Goal: Find specific page/section

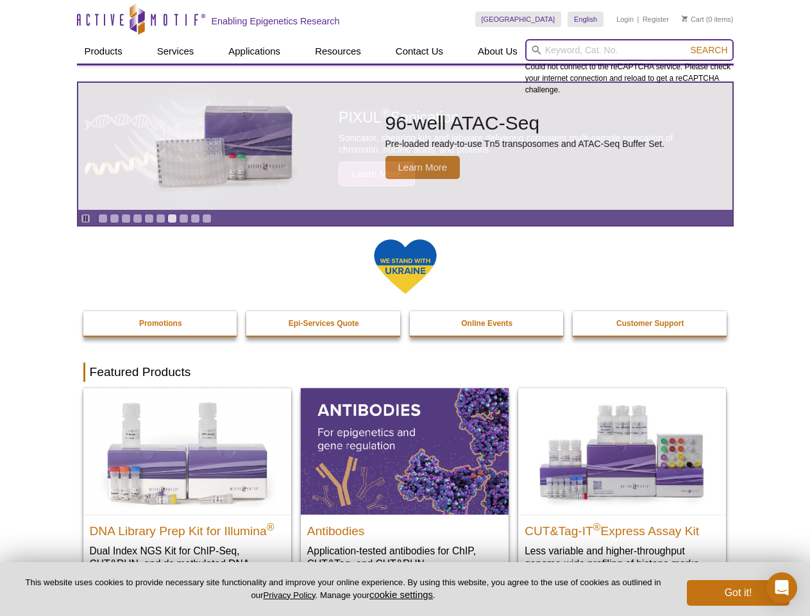
click at [629, 50] on input "search" at bounding box center [629, 50] width 208 height 22
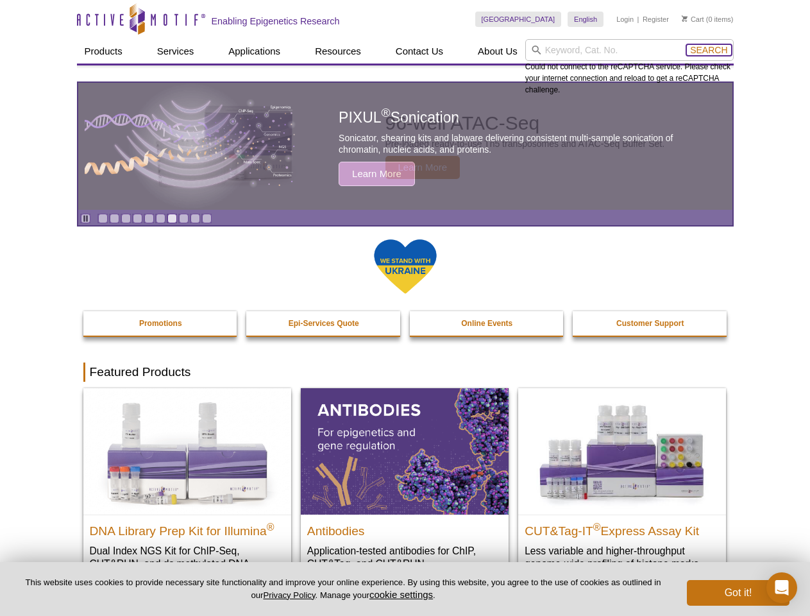
click at [709, 50] on span "Search" at bounding box center [708, 50] width 37 height 10
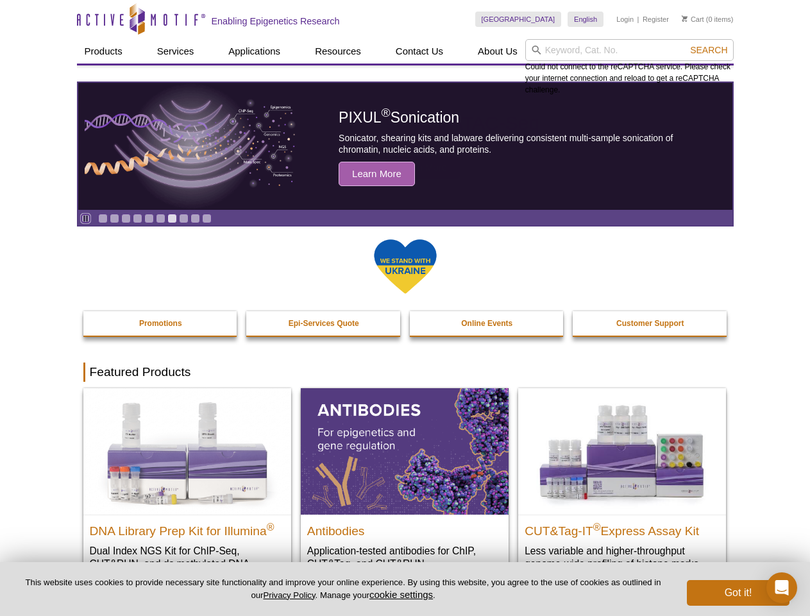
click at [85, 218] on icon "Pause" at bounding box center [85, 218] width 8 height 8
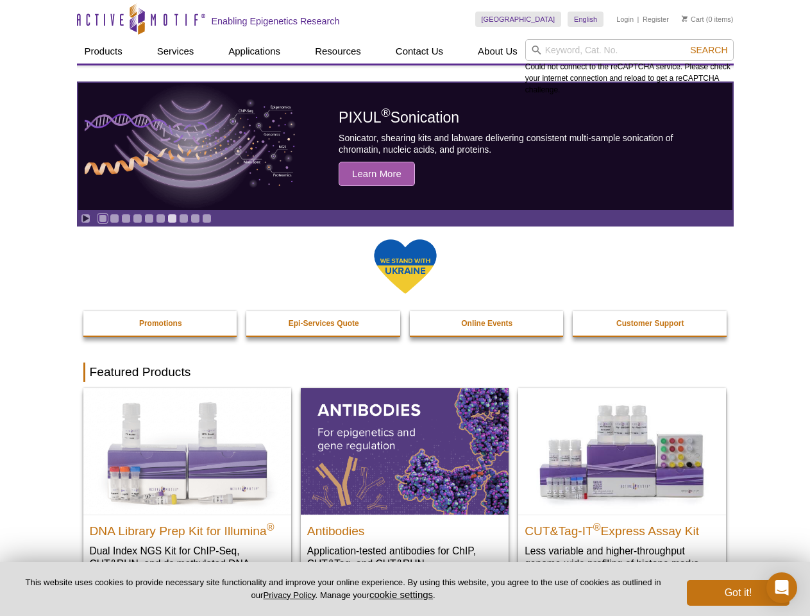
click at [103, 218] on link "Go to slide 1" at bounding box center [103, 219] width 10 height 10
click at [114, 218] on link "Go to slide 2" at bounding box center [115, 219] width 10 height 10
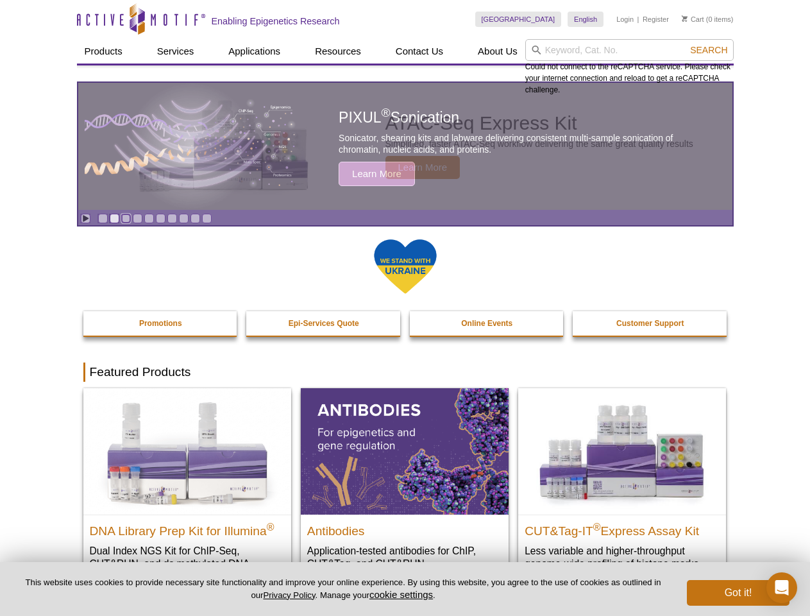
click at [126, 218] on link "Go to slide 3" at bounding box center [126, 219] width 10 height 10
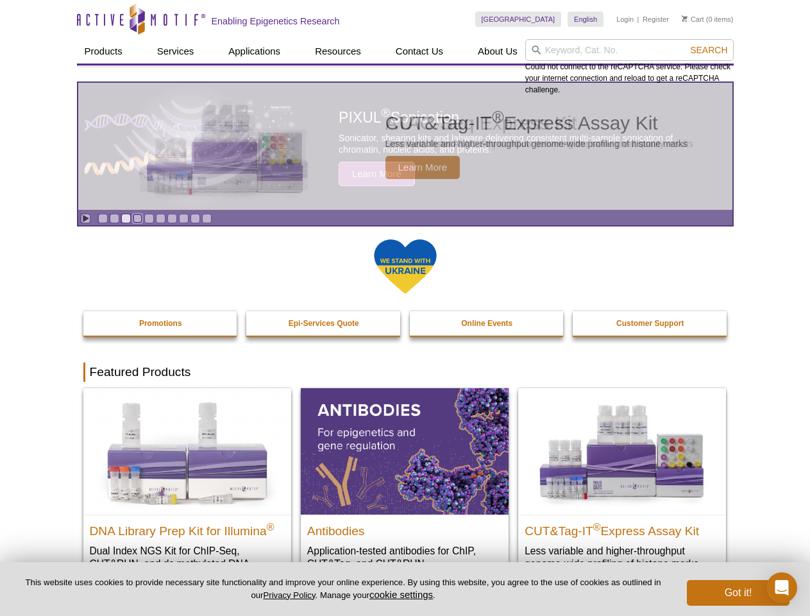
click at [137, 218] on link "Go to slide 4" at bounding box center [138, 219] width 10 height 10
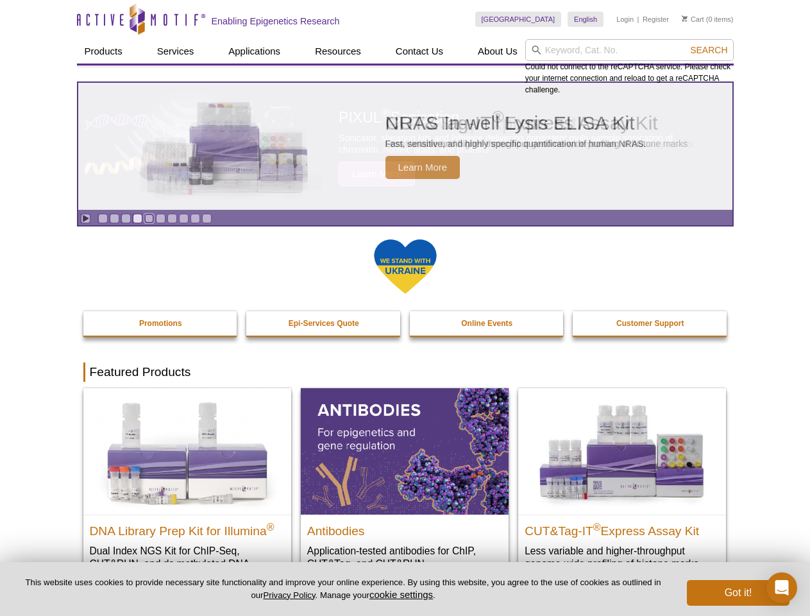
click at [149, 218] on link "Go to slide 5" at bounding box center [149, 219] width 10 height 10
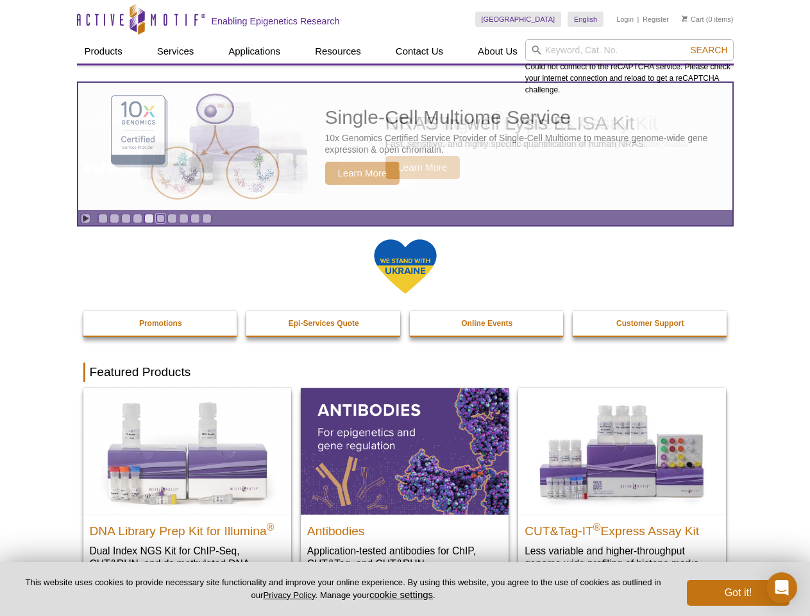
click at [160, 218] on link "Go to slide 6" at bounding box center [161, 219] width 10 height 10
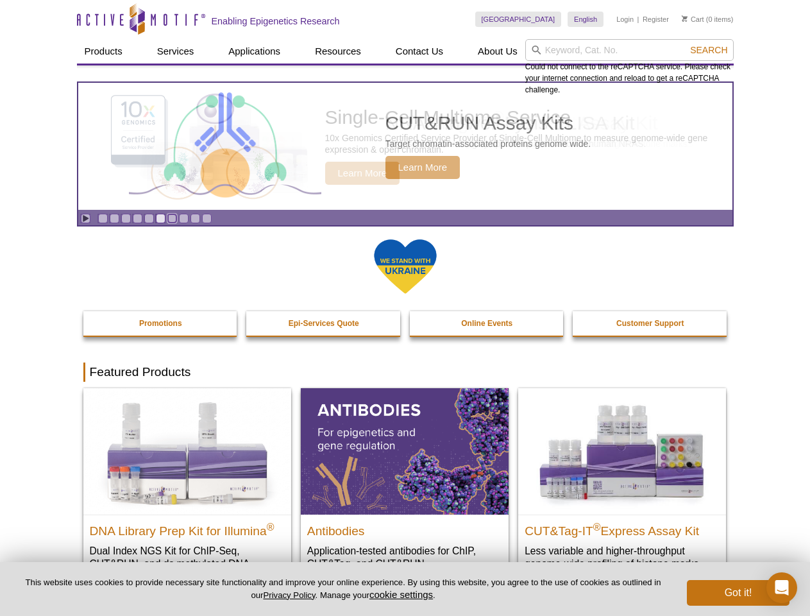
click at [172, 218] on link "Go to slide 7" at bounding box center [172, 219] width 10 height 10
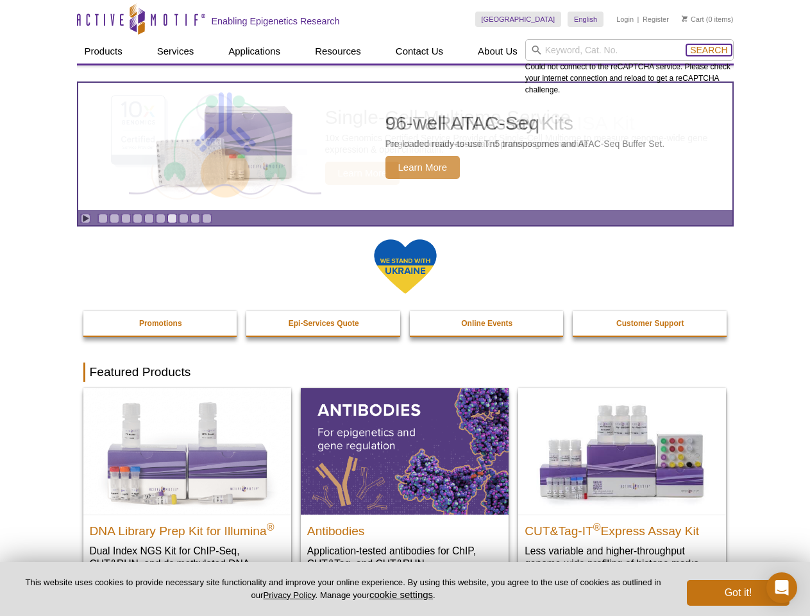
click at [709, 50] on span "Search" at bounding box center [708, 50] width 37 height 10
